Goal: Information Seeking & Learning: Check status

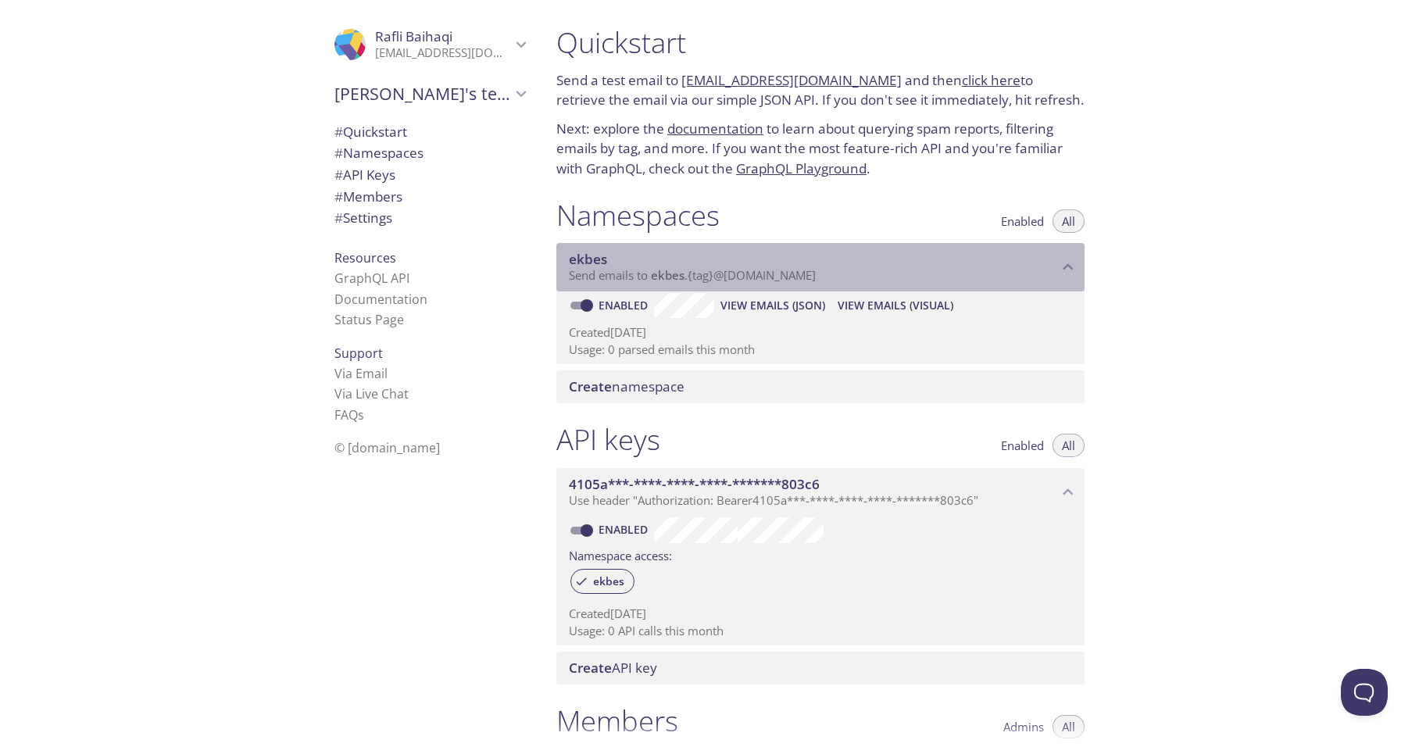
click at [661, 274] on span "ekbes" at bounding box center [668, 275] width 34 height 16
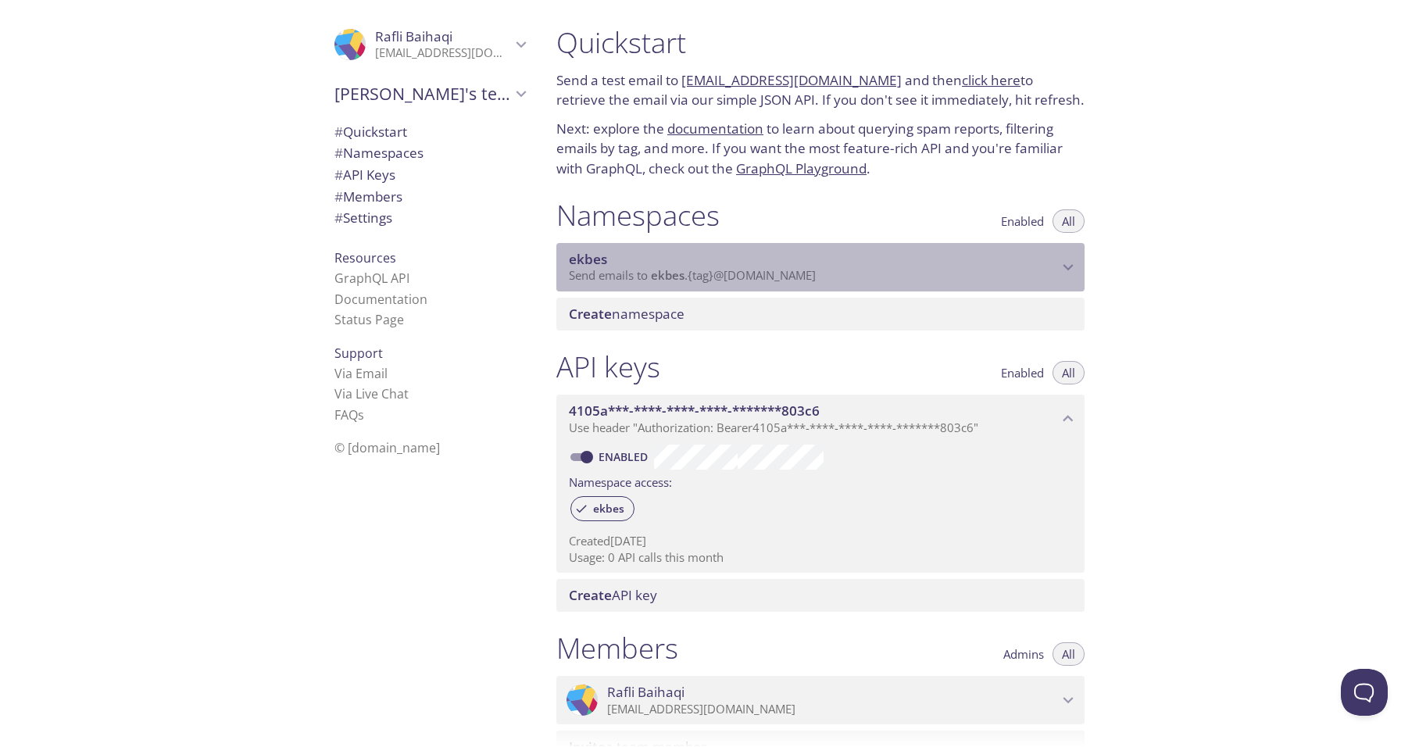
click at [661, 274] on span "ekbes" at bounding box center [668, 275] width 34 height 16
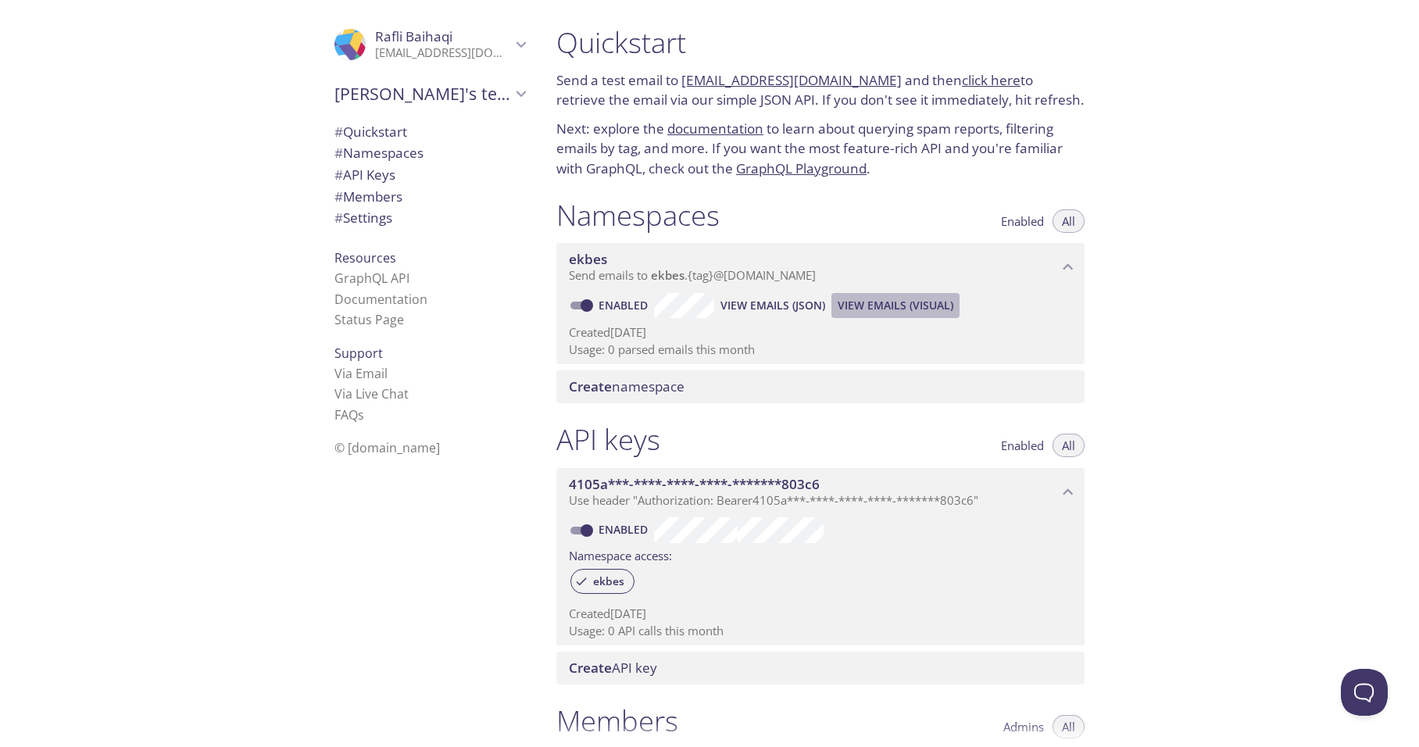
click at [875, 308] on span "View Emails (Visual)" at bounding box center [896, 305] width 116 height 19
click at [875, 302] on span "View Emails (Visual)" at bounding box center [896, 305] width 116 height 19
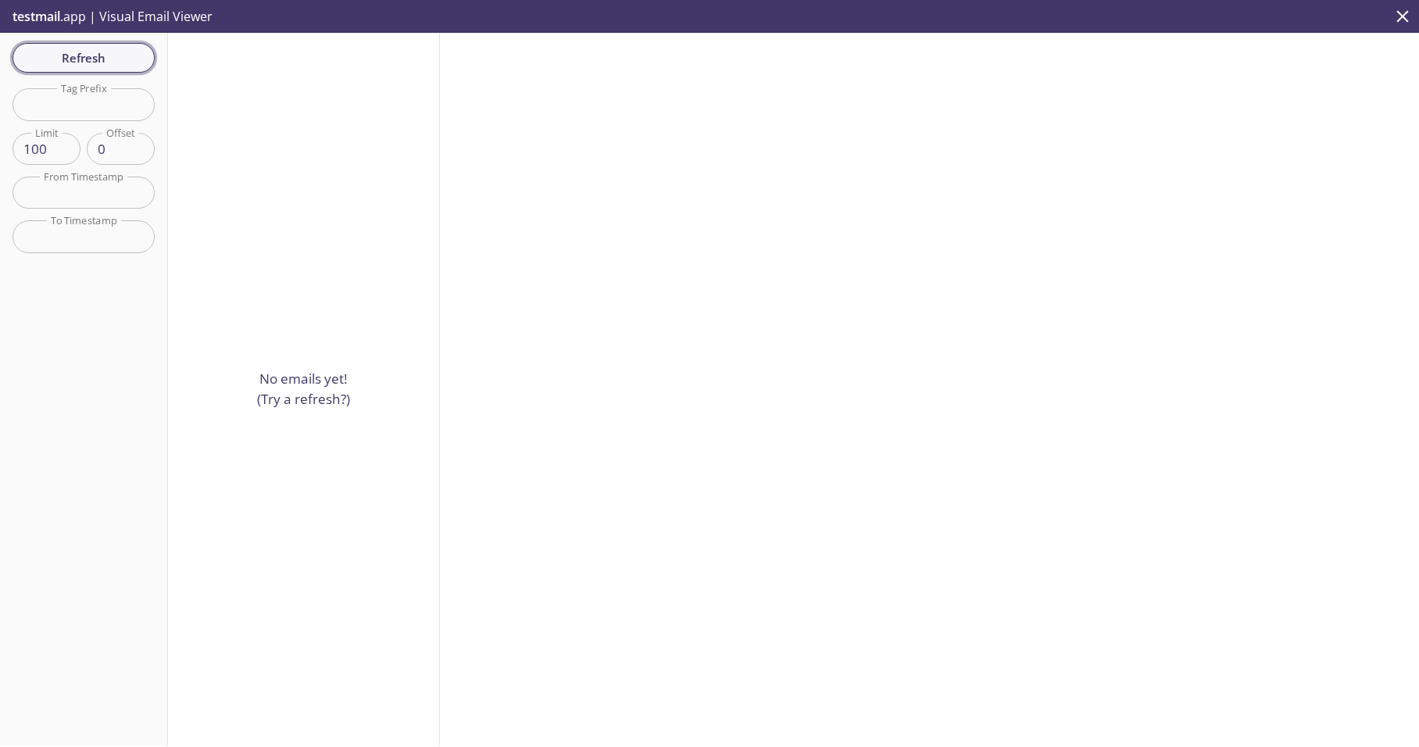
click at [87, 65] on span "Refresh" at bounding box center [83, 58] width 117 height 20
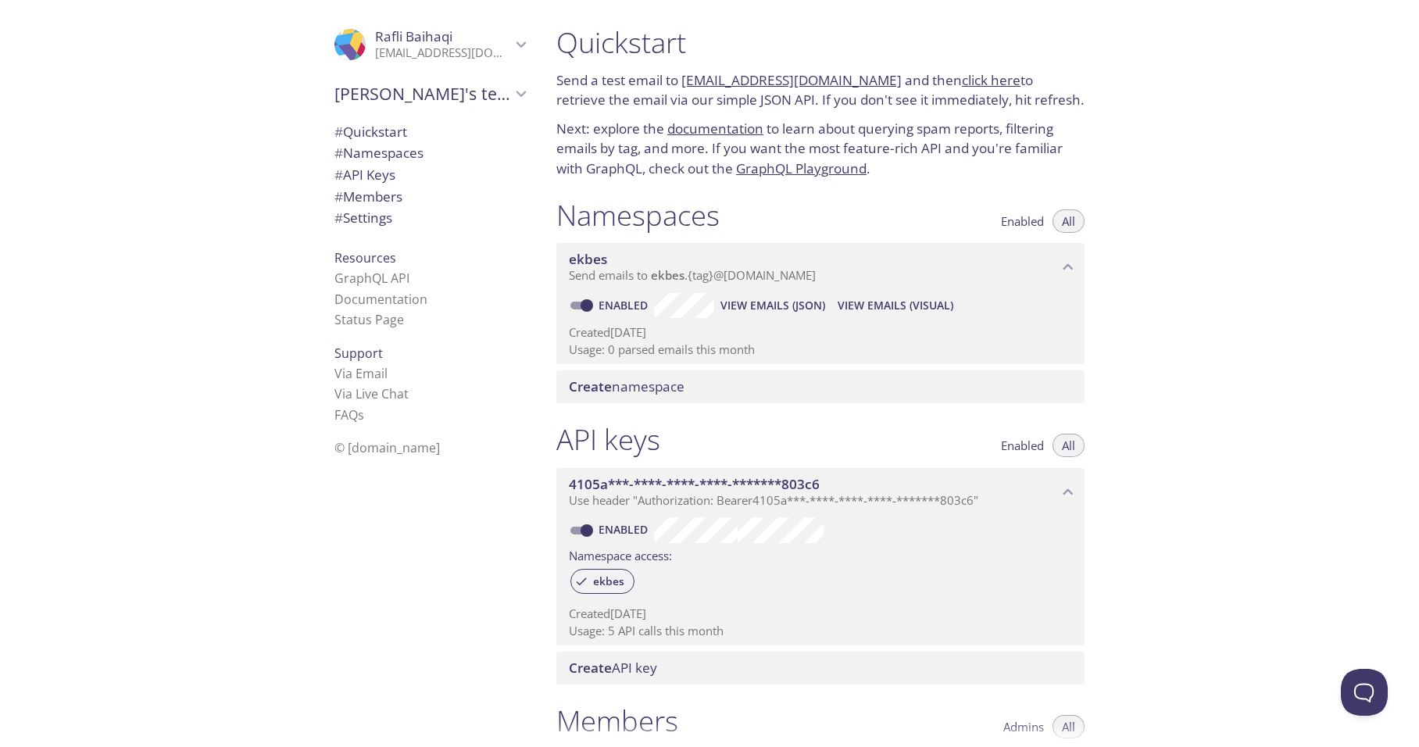
click at [962, 83] on link "click here" at bounding box center [991, 80] width 59 height 18
click at [880, 300] on span "View Emails (Visual)" at bounding box center [896, 305] width 116 height 19
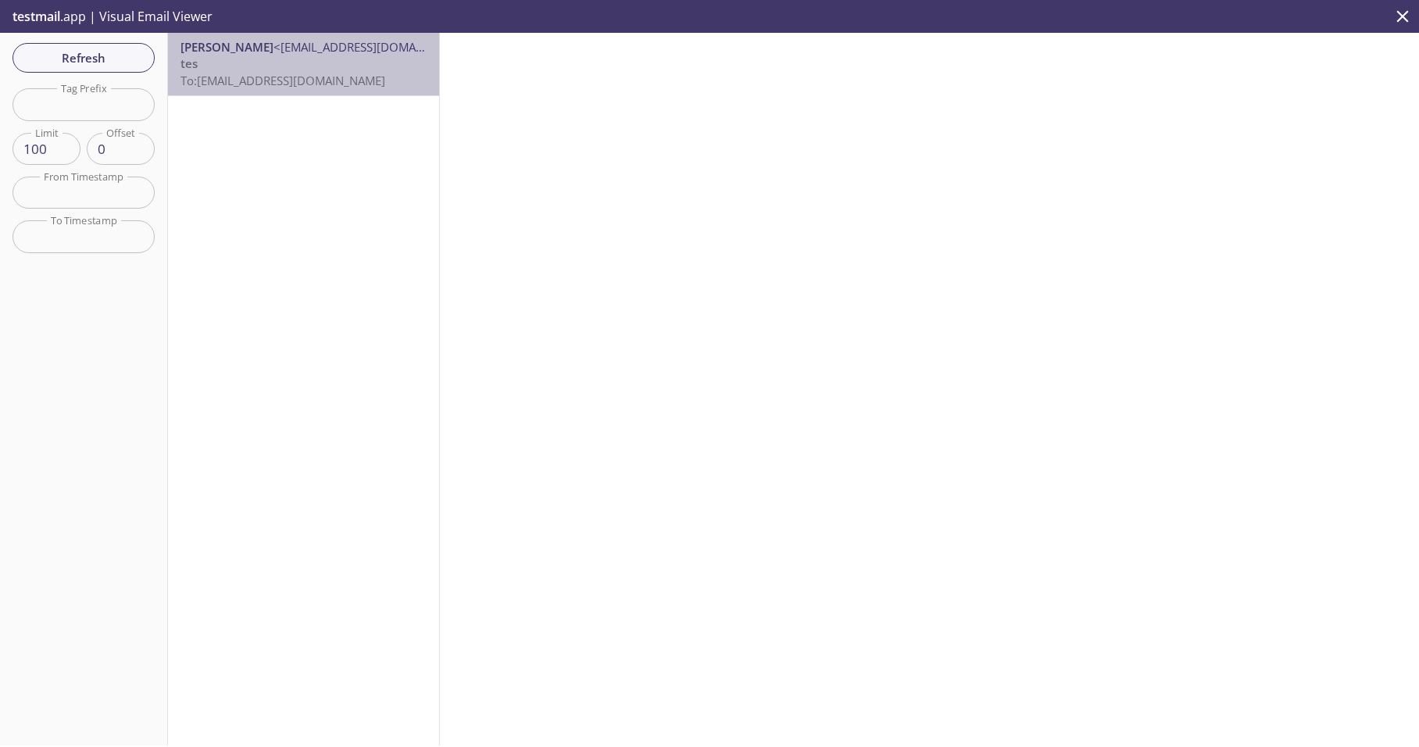
click at [329, 55] on span "[PERSON_NAME] <[EMAIL_ADDRESS][DOMAIN_NAME]>" at bounding box center [304, 47] width 246 height 16
